Goal: Task Accomplishment & Management: Complete application form

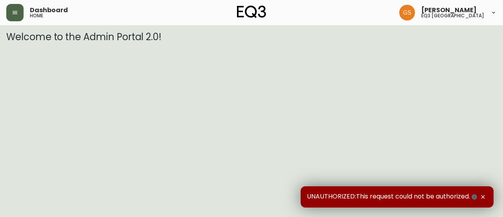
click at [17, 15] on icon "button" at bounding box center [15, 12] width 6 height 6
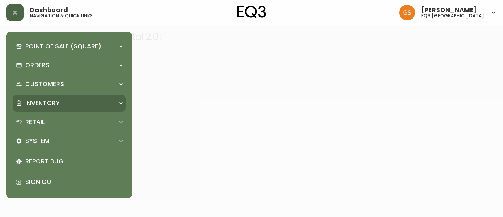
click at [97, 103] on div "Inventory" at bounding box center [65, 103] width 99 height 9
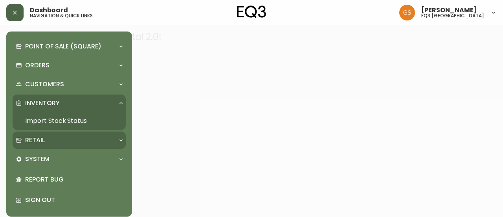
click at [80, 140] on div "Retail" at bounding box center [65, 140] width 99 height 9
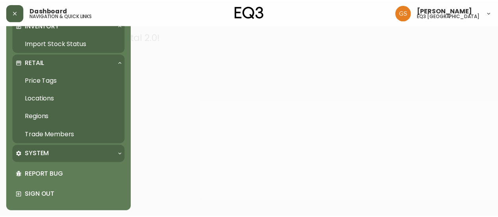
scroll to position [78, 0]
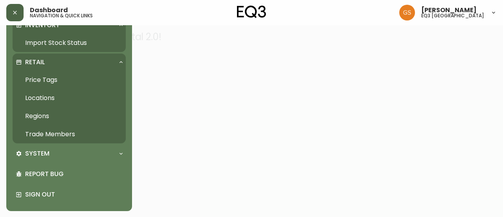
click at [63, 130] on link "Trade Members" at bounding box center [69, 134] width 113 height 18
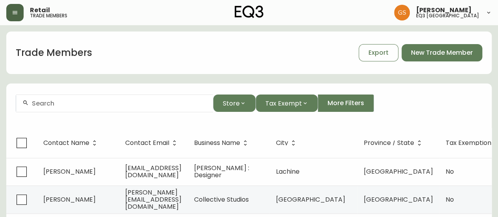
click at [119, 106] on input "text" at bounding box center [119, 103] width 175 height 7
type input "t"
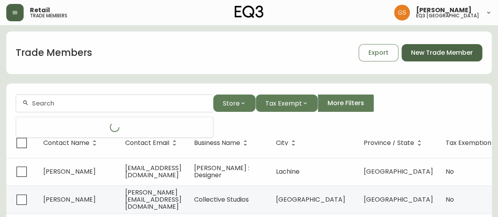
click at [433, 54] on span "New Trade Member" at bounding box center [442, 52] width 62 height 9
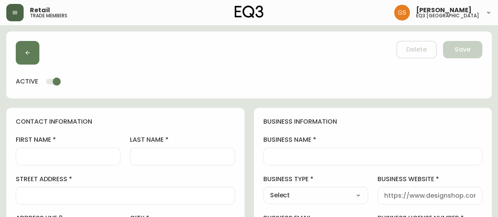
click at [76, 164] on div at bounding box center [68, 156] width 105 height 18
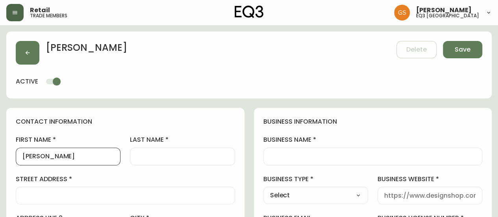
type input "Tara"
click at [165, 151] on div at bounding box center [182, 156] width 105 height 18
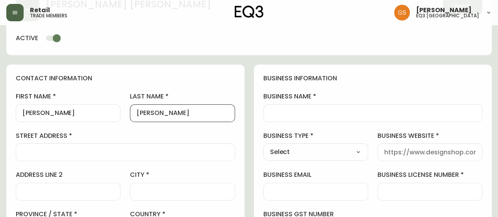
scroll to position [79, 0]
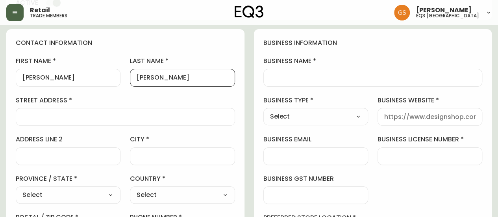
type input "Lee"
click at [286, 81] on div at bounding box center [372, 78] width 219 height 18
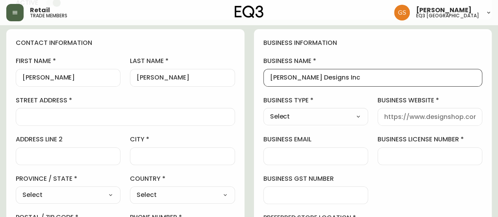
type input "Tara Lee Designs Inc"
click at [335, 116] on select "Select Interior Designer Architect Home Builder Contractor Real Estate Agent Ho…" at bounding box center [315, 117] width 105 height 12
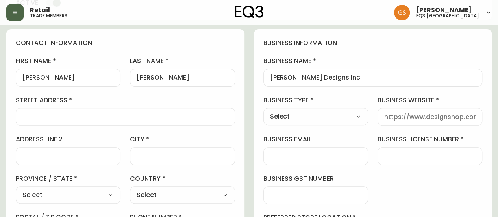
select select "Interior Designer"
click at [263, 111] on select "Select Interior Designer Architect Home Builder Contractor Real Estate Agent Ho…" at bounding box center [315, 117] width 105 height 12
type input "Interior Designer"
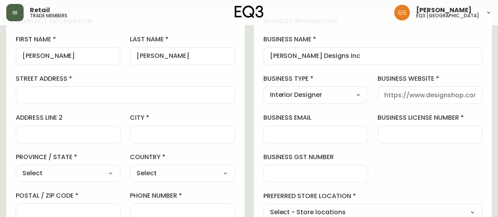
scroll to position [118, 0]
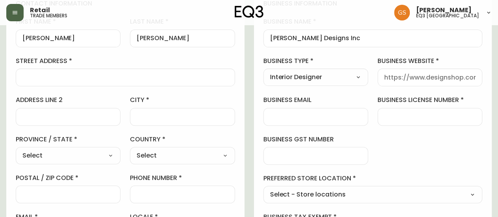
click at [382, 75] on div at bounding box center [429, 77] width 105 height 18
paste input "https://www.taraleedesignsinc.com/team"
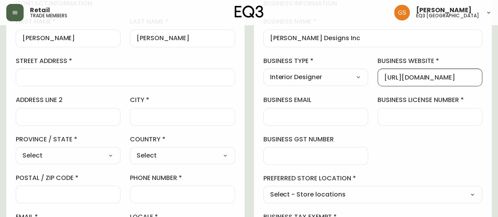
scroll to position [0, 42]
type input "https://www.taraleedesignsinc.com/team"
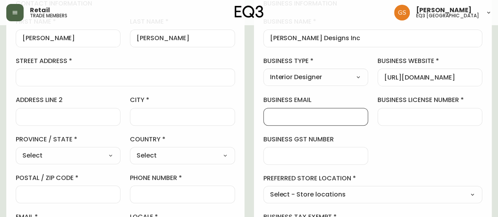
scroll to position [0, 0]
click at [308, 116] on input "business email" at bounding box center [315, 116] width 91 height 7
click at [272, 152] on input "business gst number" at bounding box center [315, 155] width 91 height 7
click at [388, 138] on div "business information business name Tara Lee Designs Inc business type Interior …" at bounding box center [373, 121] width 238 height 262
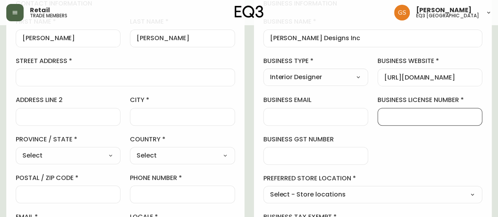
click at [403, 113] on input "business license number" at bounding box center [429, 116] width 91 height 7
click at [371, 150] on div "business information business name Tara Lee Designs Inc business type Interior …" at bounding box center [373, 121] width 238 height 262
click at [282, 118] on input "business email" at bounding box center [315, 116] width 91 height 7
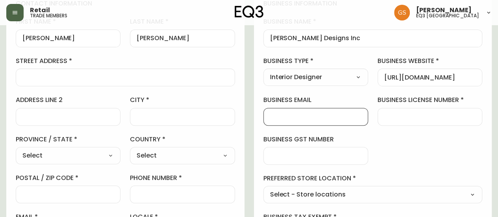
paste input "tara@taraleedesignsinc.com"
type input "tara@taraleedesignsinc.com"
click at [404, 140] on div "business information business name Tara Lee Designs Inc business type Interior …" at bounding box center [373, 121] width 238 height 262
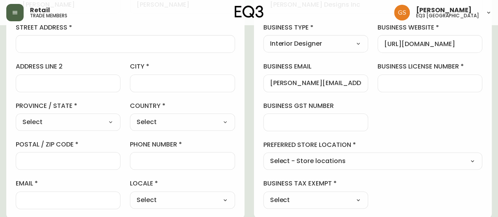
scroll to position [197, 0]
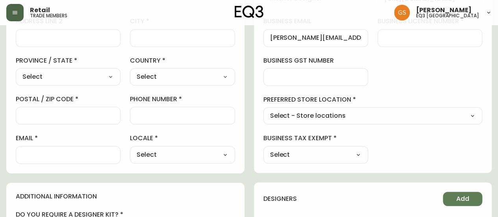
click at [351, 119] on select "Select - Store locations EQ3 Brossard EQ3 Burlington EQ3 Calgary EQ3 Laval - Le…" at bounding box center [372, 116] width 219 height 12
select select "cjw10z96q005b6gs00r6w7pwt"
click at [263, 110] on select "Select - Store locations EQ3 Brossard EQ3 Burlington EQ3 Calgary EQ3 Laval - Le…" at bounding box center [372, 116] width 219 height 12
type input "EQ3 Burlington"
click at [318, 153] on select "Select Yes No" at bounding box center [315, 155] width 105 height 12
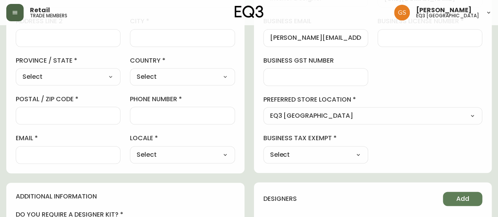
select select "false"
click at [263, 149] on select "Select Yes No" at bounding box center [315, 155] width 105 height 12
type input "No"
click at [155, 153] on select "Select CA_EN CA_FR US_EN" at bounding box center [182, 155] width 105 height 12
select select "CA_EN"
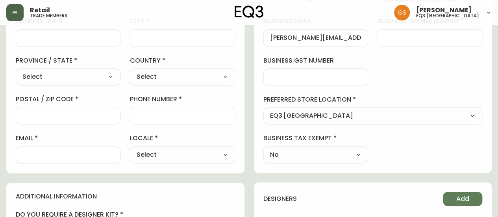
click at [130, 149] on select "Select CA_EN CA_FR US_EN" at bounding box center [182, 155] width 105 height 12
type input "CA_EN"
click at [164, 79] on select "Select Canada United States" at bounding box center [182, 77] width 105 height 12
select select "CA"
click at [130, 71] on select "Select Canada United States" at bounding box center [182, 77] width 105 height 12
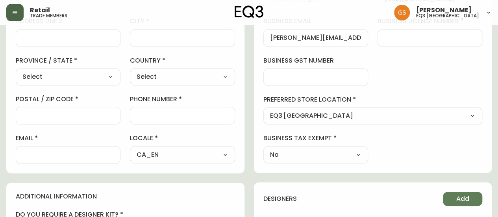
type input "Canada"
click at [113, 76] on select "Select Alberta British Columbia Manitoba New Brunswick Newfoundland and Labrado…" at bounding box center [68, 77] width 105 height 12
select select "ON"
click at [16, 71] on select "Select Alberta British Columbia Manitoba New Brunswick Newfoundland and Labrado…" at bounding box center [68, 77] width 105 height 12
type input "[GEOGRAPHIC_DATA]"
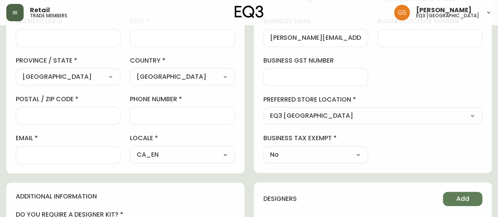
click at [79, 116] on input "postal / zip code" at bounding box center [67, 115] width 91 height 7
paste input "905 351 2766"
type input "905 351 2766"
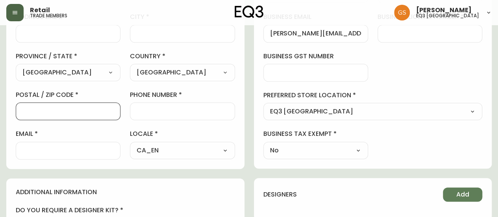
scroll to position [157, 0]
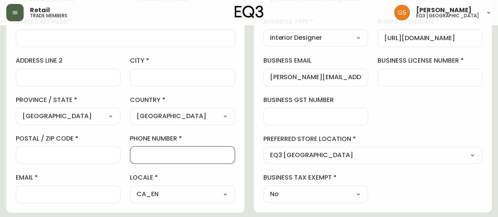
click at [183, 156] on input "phone number" at bounding box center [181, 154] width 91 height 7
paste input "905 351 2766"
type input "905 351 2766"
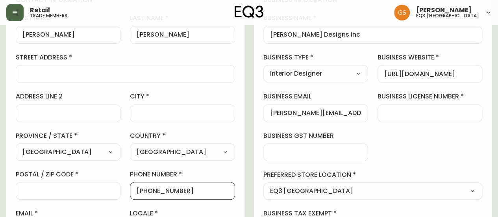
scroll to position [79, 0]
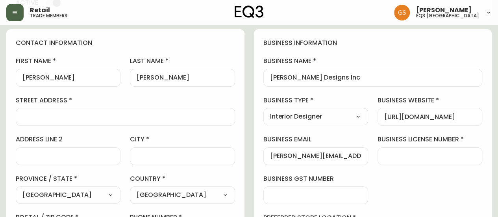
click at [88, 111] on div at bounding box center [125, 117] width 219 height 18
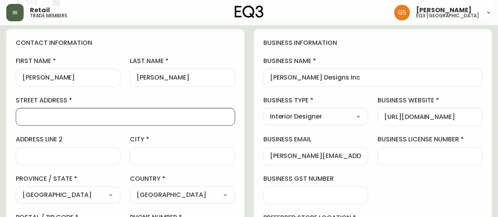
paste input "3624 River Trail"
type input "3624 River Trail"
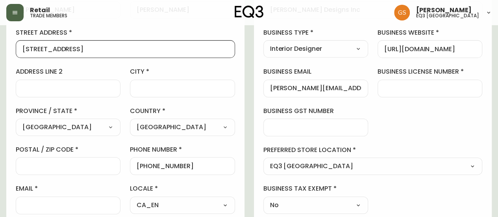
scroll to position [157, 0]
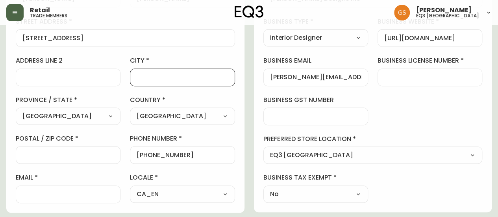
click at [145, 77] on input "city" at bounding box center [181, 77] width 91 height 7
paste input "Stevensville"
type input "Stevensville"
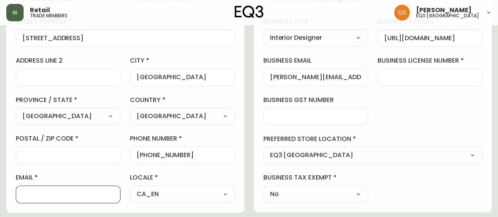
click at [46, 190] on input "email" at bounding box center [67, 193] width 91 height 7
paste input "L0S 1S0"
type input "L0S 1S0"
click at [246, 53] on div "contact information first name Tara last name Lee street address 3624 River Tra…" at bounding box center [248, 211] width 485 height 523
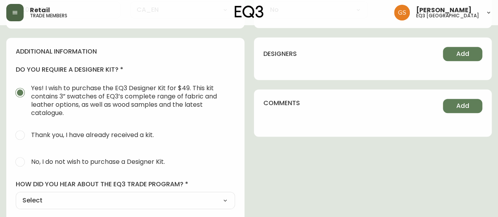
scroll to position [354, 0]
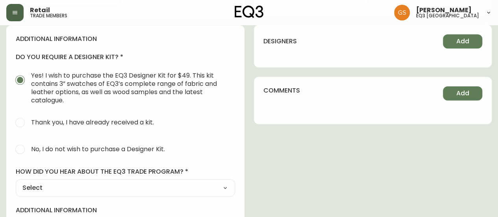
click at [23, 150] on input "No, I do not wish to purchase a Designer Kit." at bounding box center [19, 148] width 17 height 17
radio input "true"
radio input "false"
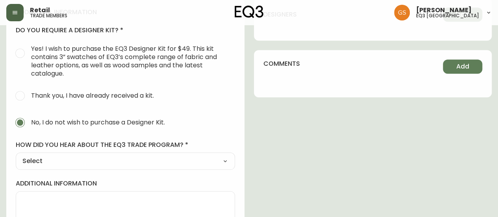
scroll to position [393, 0]
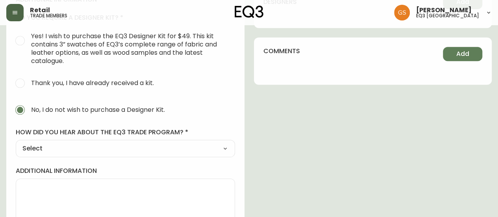
click at [158, 142] on select "Select Social Media Advertisement Trade Show Outreach from a Trade Rep Other" at bounding box center [125, 148] width 219 height 12
select select "Social Media"
click at [16, 142] on select "Select Social Media Advertisement Trade Show Outreach from a Trade Rep Other" at bounding box center [125, 148] width 219 height 12
type input "Social Media"
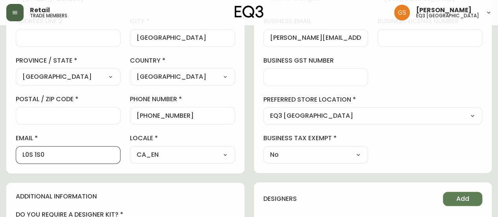
scroll to position [0, 0]
drag, startPoint x: 55, startPoint y: 155, endPoint x: 16, endPoint y: 156, distance: 39.4
click at [16, 156] on div "L0S 1S0" at bounding box center [68, 155] width 105 height 18
click at [88, 115] on input "postal / zip code" at bounding box center [67, 115] width 91 height 7
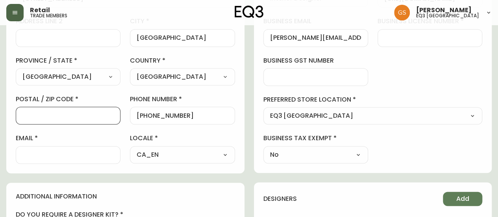
paste input "L0S 1S0"
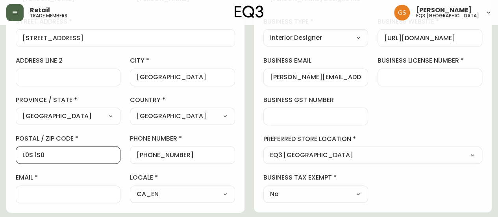
type input "L0S 1S0"
drag, startPoint x: 267, startPoint y: 77, endPoint x: 336, endPoint y: 75, distance: 68.5
click at [340, 76] on div "tara@taraleedesignsinc.com" at bounding box center [315, 77] width 105 height 18
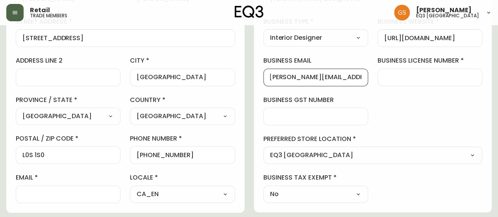
scroll to position [0, 0]
drag, startPoint x: 362, startPoint y: 76, endPoint x: 274, endPoint y: 79, distance: 88.2
click at [274, 79] on div "tara@taraleedesignsinc.com" at bounding box center [315, 77] width 105 height 18
drag, startPoint x: 362, startPoint y: 77, endPoint x: 365, endPoint y: 51, distance: 26.1
click at [313, 82] on div "tara@taraleedesignsinc.com" at bounding box center [315, 77] width 105 height 18
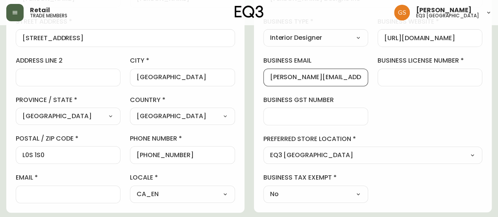
click at [46, 191] on input "email" at bounding box center [67, 193] width 91 height 7
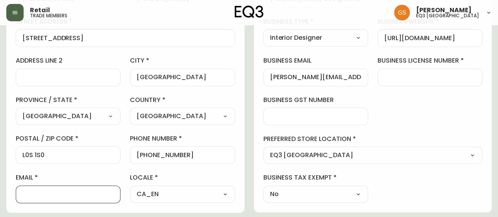
paste input "Tara@taraleedesignsinc.com"
drag, startPoint x: 31, startPoint y: 194, endPoint x: 20, endPoint y: 192, distance: 11.5
click at [20, 192] on div "Tara@taraleedesignsinc.com" at bounding box center [68, 194] width 105 height 18
click at [26, 194] on input "Tara@taraleedesignsinc.com" at bounding box center [67, 193] width 91 height 7
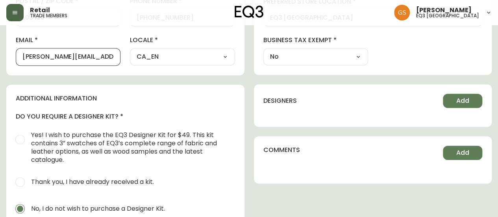
scroll to position [315, 0]
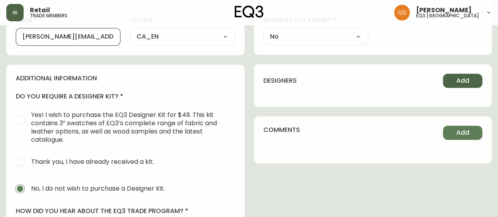
type input "tara@taraleedesignsinc.com"
click at [465, 83] on span "Add" at bounding box center [462, 80] width 13 height 9
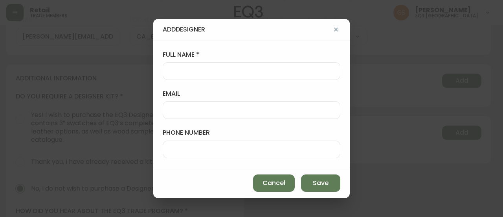
click at [224, 76] on div at bounding box center [252, 71] width 178 height 18
paste input "Lara Gogishvili"
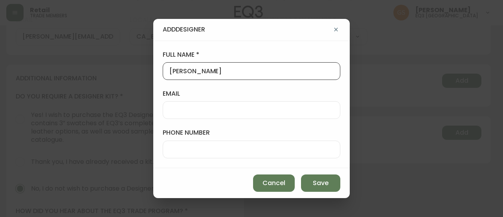
type input "Lara Gogishvili"
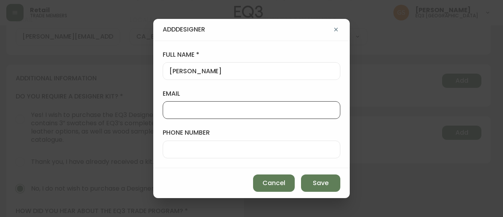
click at [218, 113] on input "email" at bounding box center [252, 109] width 164 height 7
paste input "lara@taraleedesignsinc.com"
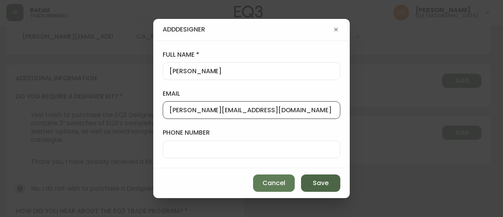
type input "lara@taraleedesignsinc.com"
click at [320, 179] on span "Save" at bounding box center [321, 183] width 16 height 9
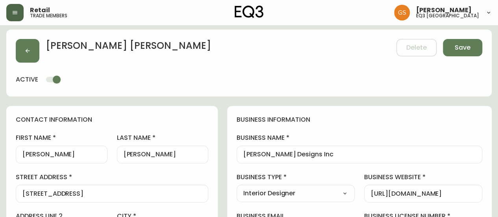
scroll to position [0, 0]
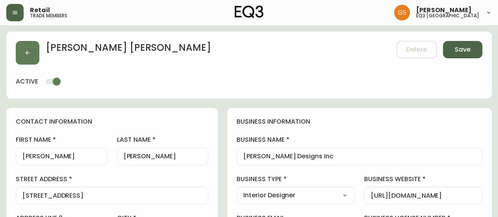
click at [459, 52] on span "Save" at bounding box center [462, 49] width 16 height 9
click at [459, 48] on span "Save" at bounding box center [462, 49] width 16 height 9
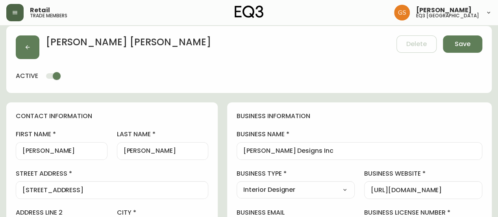
scroll to position [157, 0]
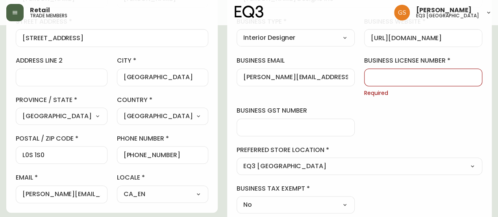
click at [392, 79] on input "business license number" at bounding box center [423, 77] width 105 height 7
type input "897344818"
click at [339, 133] on div at bounding box center [295, 127] width 118 height 18
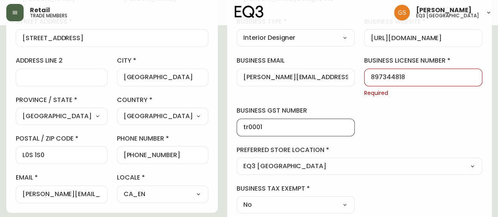
click at [274, 127] on input "tr0001" at bounding box center [295, 127] width 105 height 7
click at [293, 126] on input "TR0001" at bounding box center [295, 127] width 105 height 7
drag, startPoint x: 295, startPoint y: 125, endPoint x: 256, endPoint y: 129, distance: 39.9
click at [256, 129] on div "business information business name Tara Lee Designs Inc business type Interior …" at bounding box center [359, 86] width 264 height 272
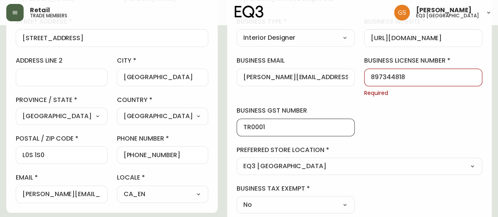
type input "TR0001"
click at [420, 76] on input "897344818" at bounding box center [423, 77] width 105 height 7
paste input "TR0001"
type input "897344818TR0001"
drag, startPoint x: 299, startPoint y: 124, endPoint x: 255, endPoint y: 133, distance: 45.0
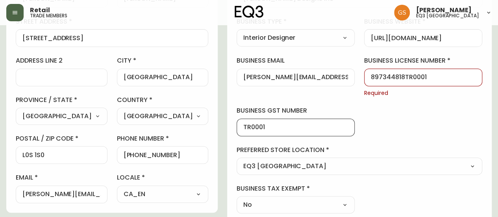
click at [255, 133] on div "business information business name Tara Lee Designs Inc business type Interior …" at bounding box center [359, 86] width 264 height 272
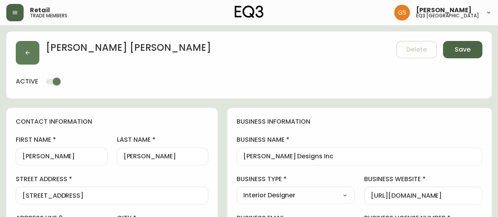
click at [459, 56] on button "Save" at bounding box center [461, 49] width 39 height 17
type input "+19053512766"
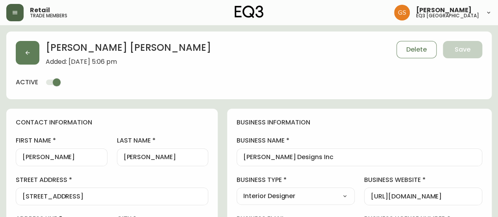
click at [12, 12] on icon "button" at bounding box center [15, 12] width 6 height 6
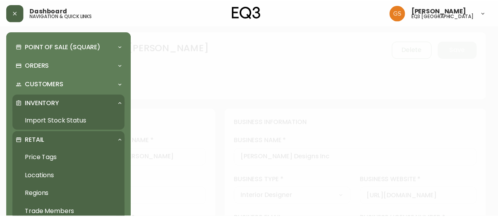
scroll to position [39, 0]
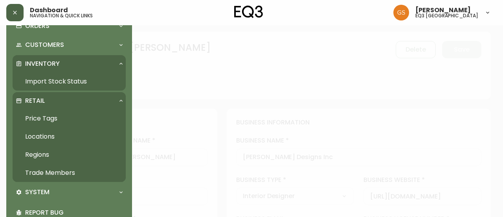
click at [74, 172] on link "Trade Members" at bounding box center [69, 173] width 113 height 18
